Goal: Task Accomplishment & Management: Complete application form

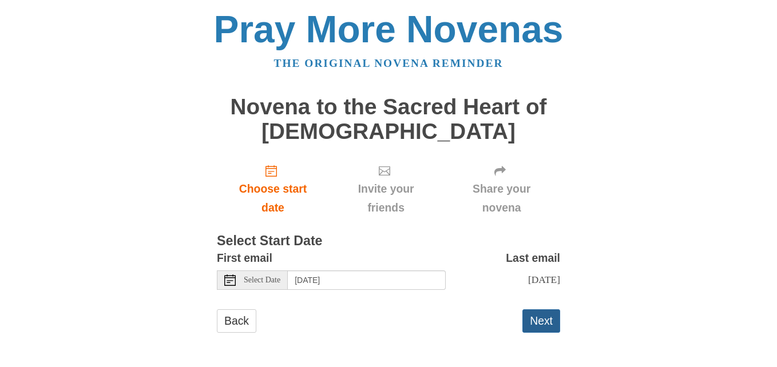
click at [535, 319] on button "Next" at bounding box center [541, 320] width 38 height 23
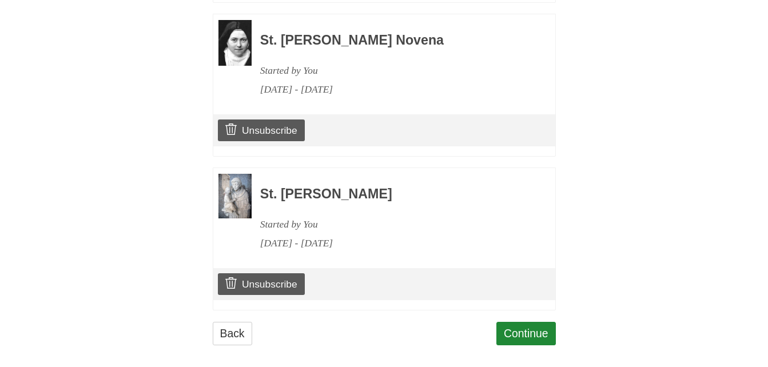
scroll to position [1357, 0]
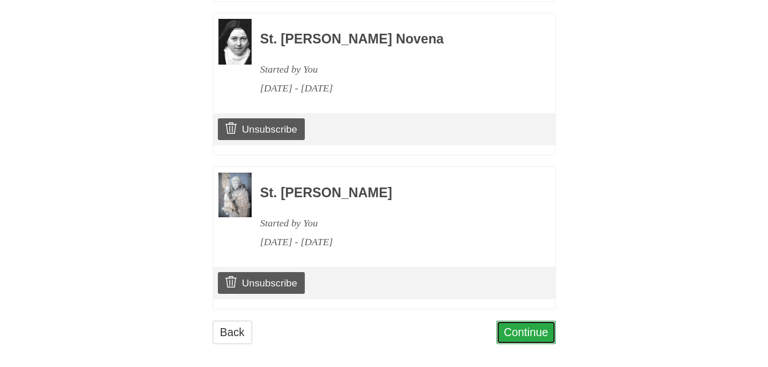
click at [523, 321] on link "Continue" at bounding box center [525, 332] width 59 height 23
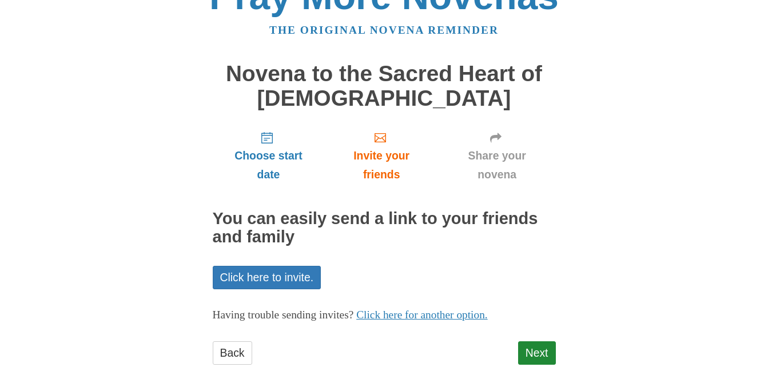
scroll to position [65, 0]
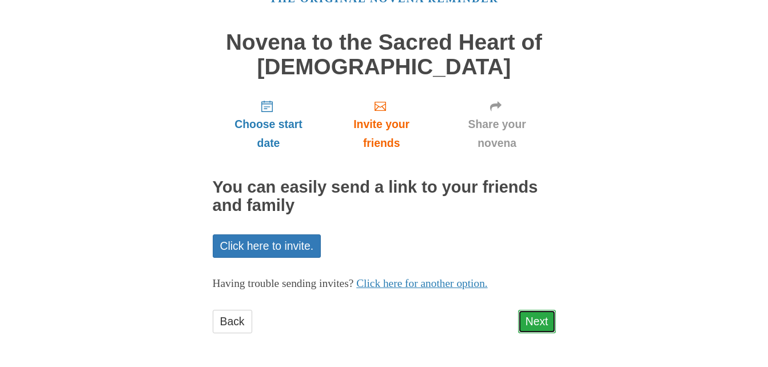
click at [536, 318] on link "Next" at bounding box center [537, 321] width 38 height 23
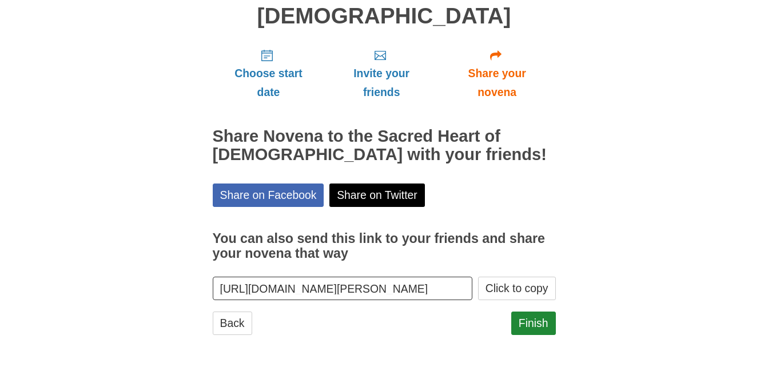
scroll to position [117, 0]
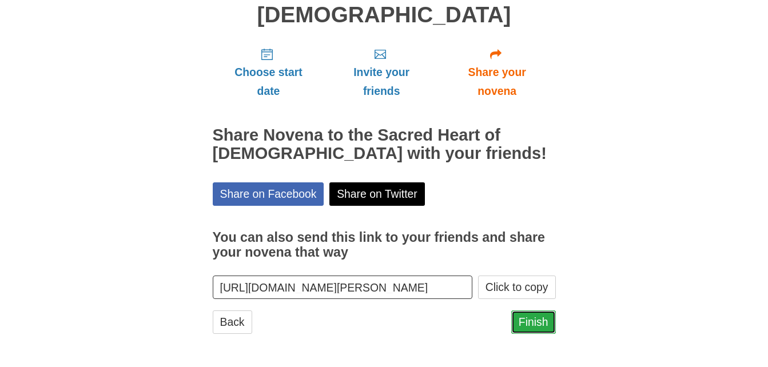
click at [545, 318] on link "Finish" at bounding box center [533, 322] width 45 height 23
